Goal: Task Accomplishment & Management: Manage account settings

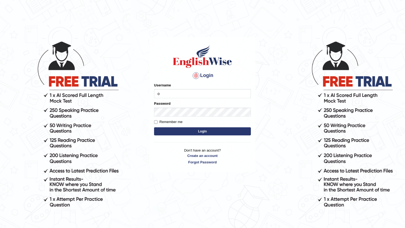
type input "o"
drag, startPoint x: 189, startPoint y: 93, endPoint x: 182, endPoint y: 70, distance: 24.3
click at [155, 69] on div "Login Please fix the following errors: Username o Password Remember me Login Do…" at bounding box center [202, 104] width 106 height 134
click at [183, 89] on input "o" at bounding box center [202, 93] width 97 height 9
click at [186, 88] on div "Username o" at bounding box center [202, 90] width 97 height 16
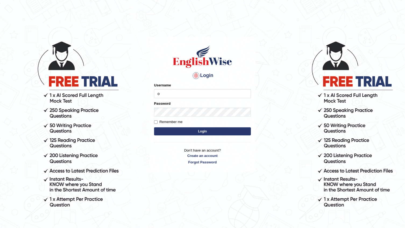
click at [188, 81] on div "Login Please fix the following errors: Username o Password Remember me Login Do…" at bounding box center [202, 104] width 106 height 134
click at [170, 97] on input "o" at bounding box center [202, 93] width 97 height 9
type input "Johnlloyd"
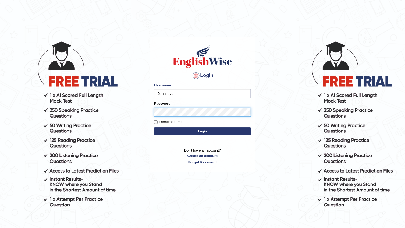
click at [154, 127] on button "Login" at bounding box center [202, 131] width 97 height 8
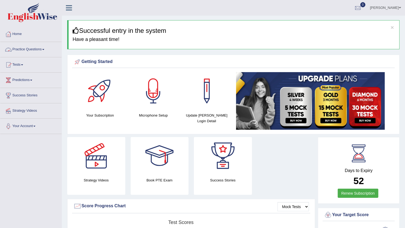
click at [22, 49] on link "Practice Questions" at bounding box center [30, 48] width 61 height 13
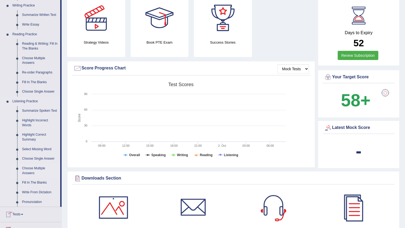
scroll to position [146, 0]
